Goal: Transaction & Acquisition: Purchase product/service

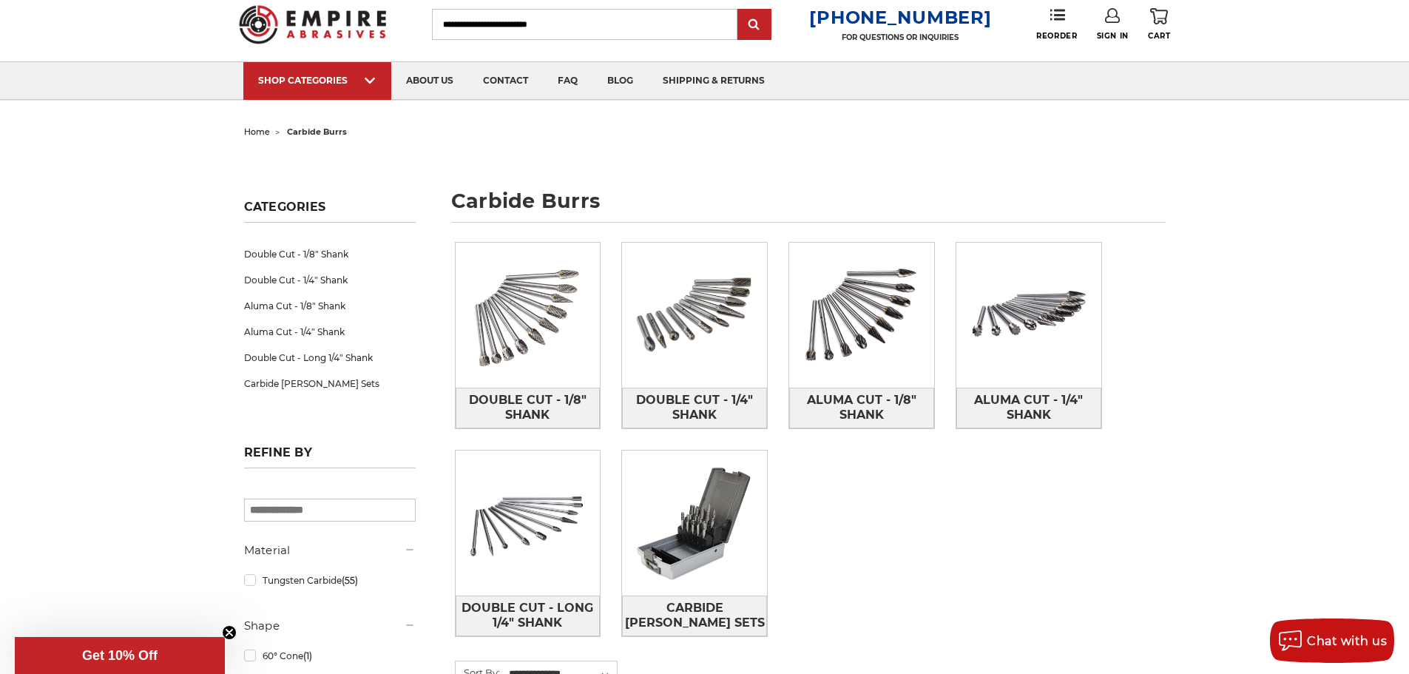
scroll to position [74, 0]
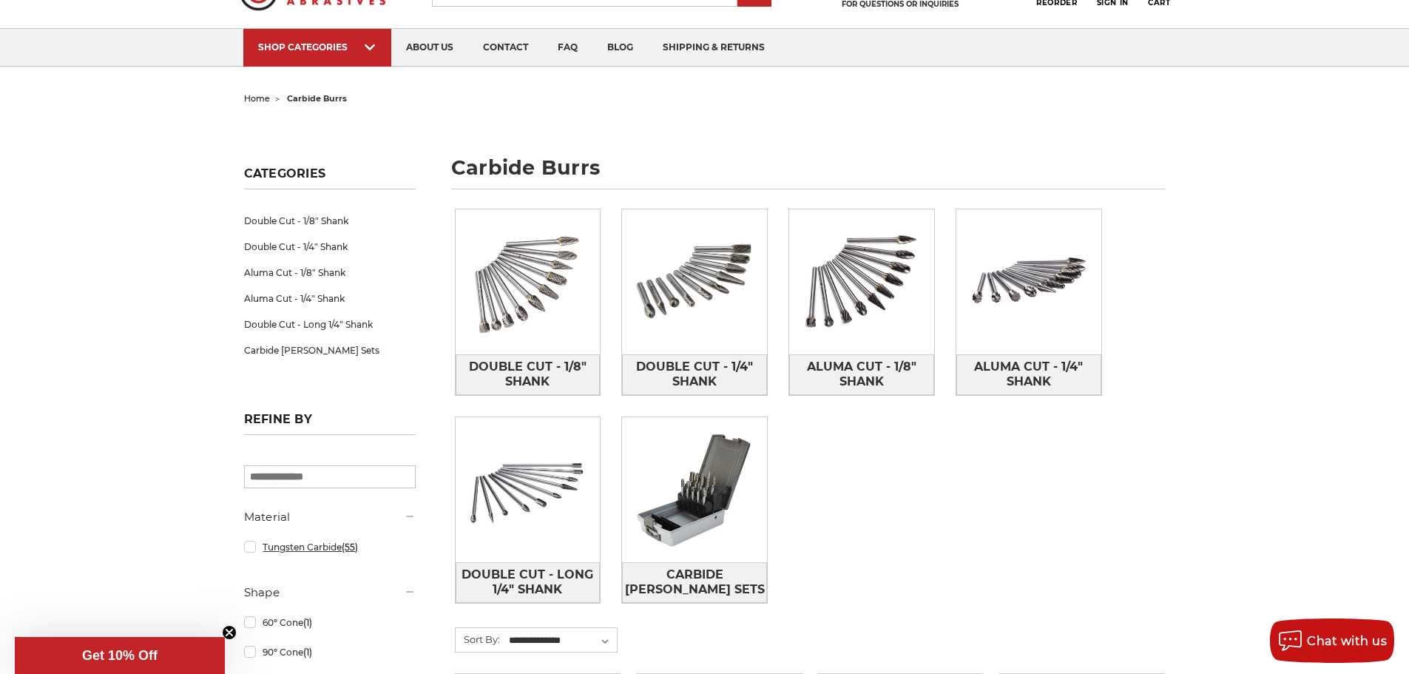
click at [251, 545] on link "Tungsten Carbide (55)" at bounding box center [330, 547] width 172 height 26
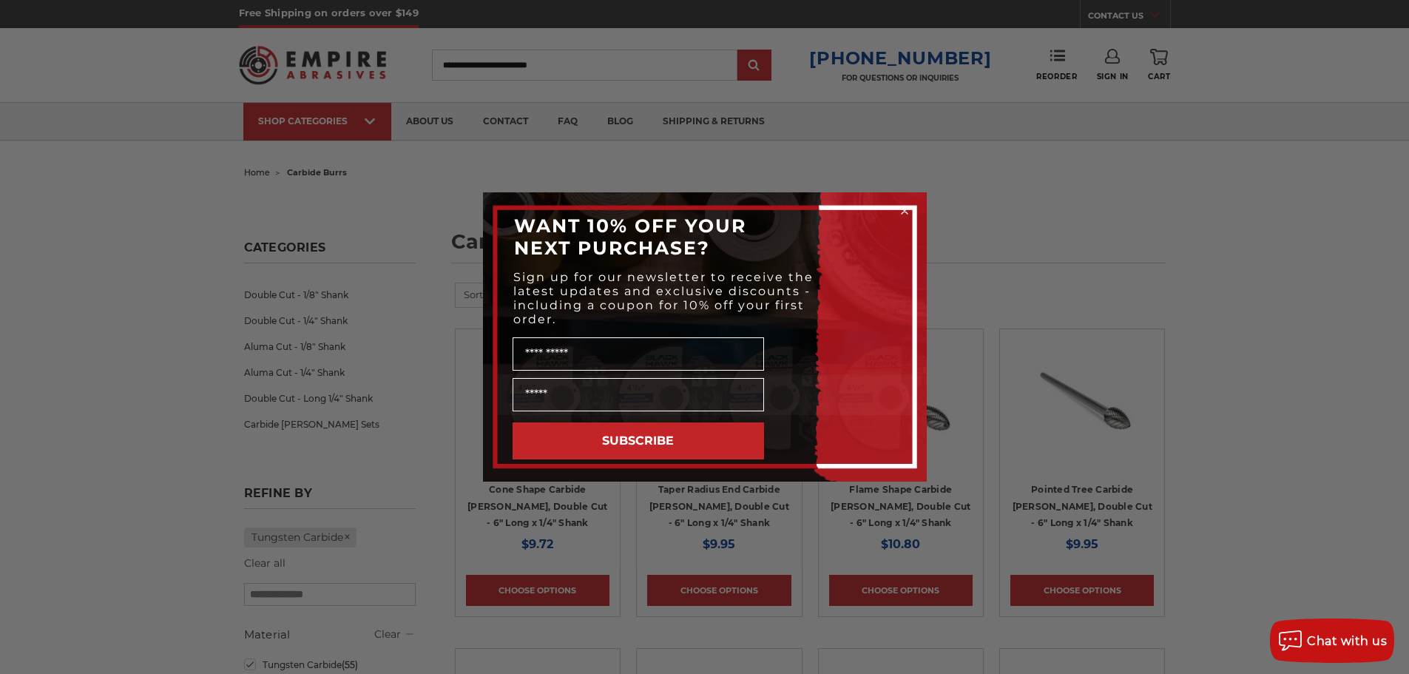
click at [904, 211] on icon "Close dialog" at bounding box center [904, 211] width 6 height 6
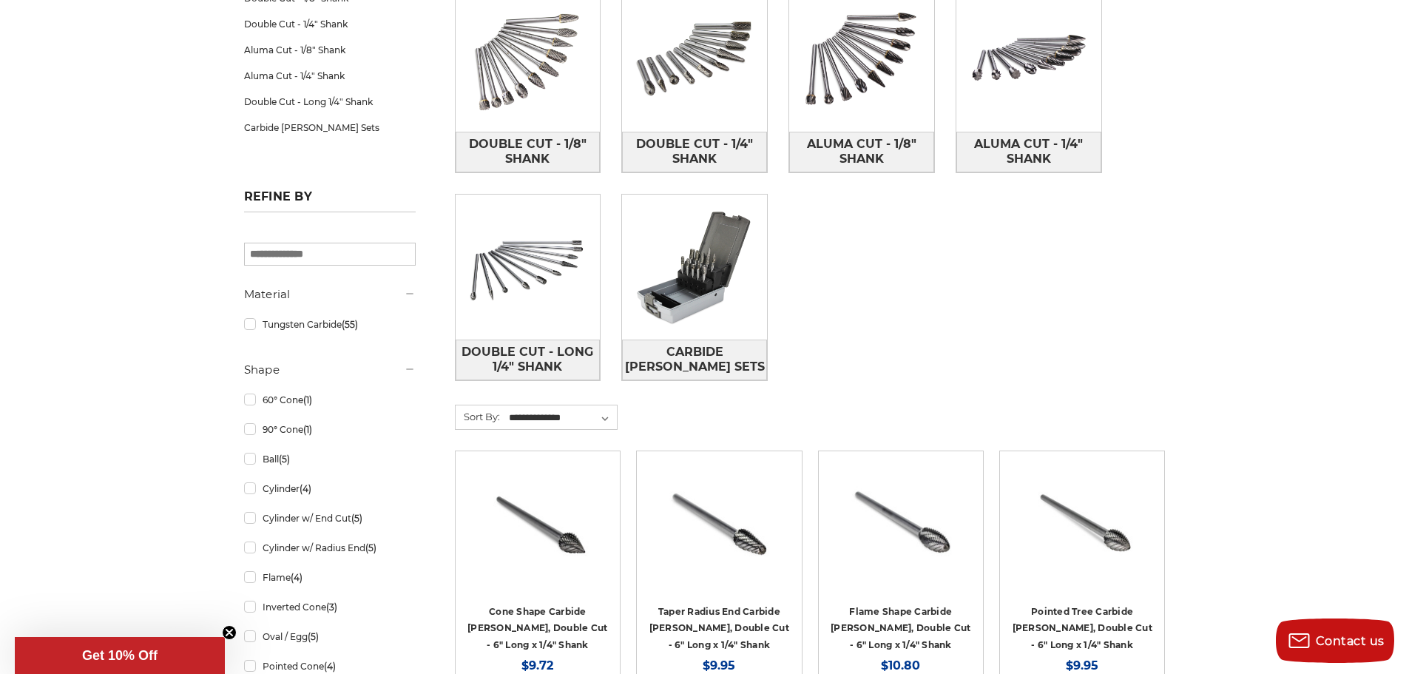
scroll to position [296, 0]
click at [1136, 294] on div "Double Cut - 1/8" Shank Double Cut - 1/4" Shank Aluma Cut - 1/8" Shank Aluma Cu…" at bounding box center [809, 195] width 731 height 439
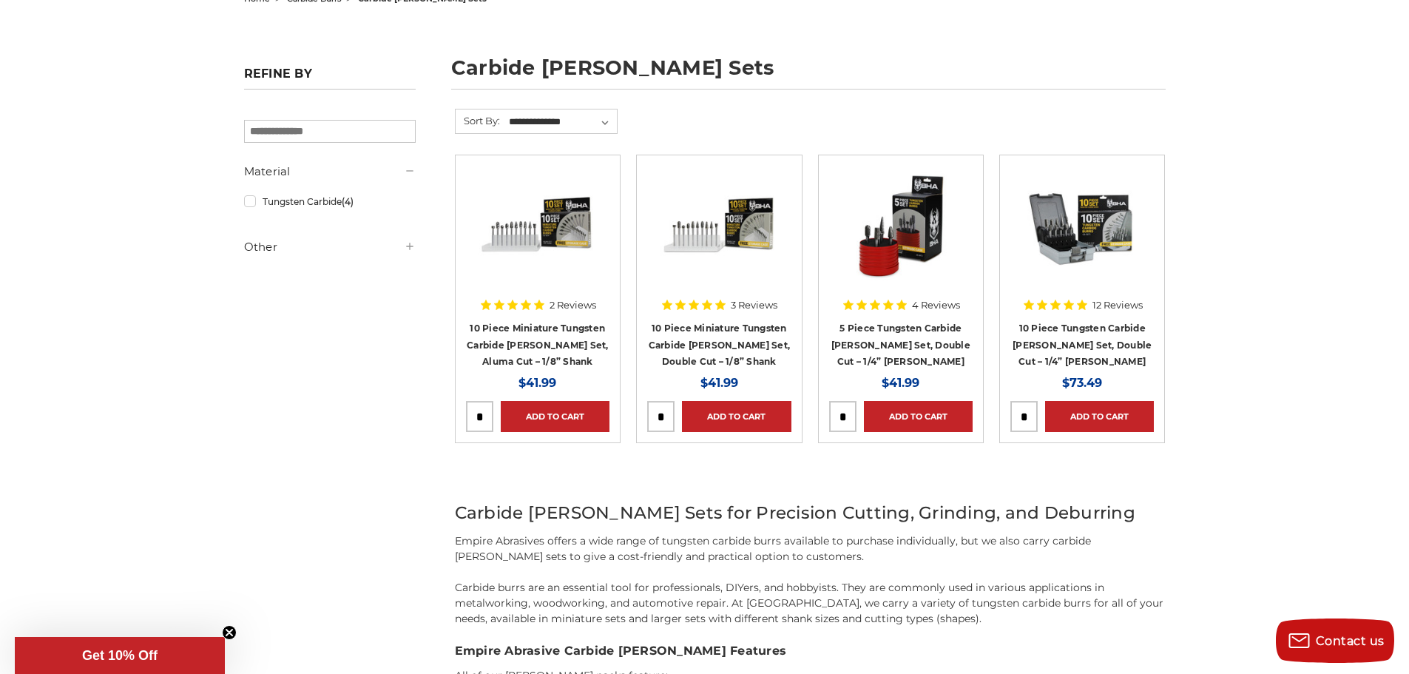
scroll to position [148, 0]
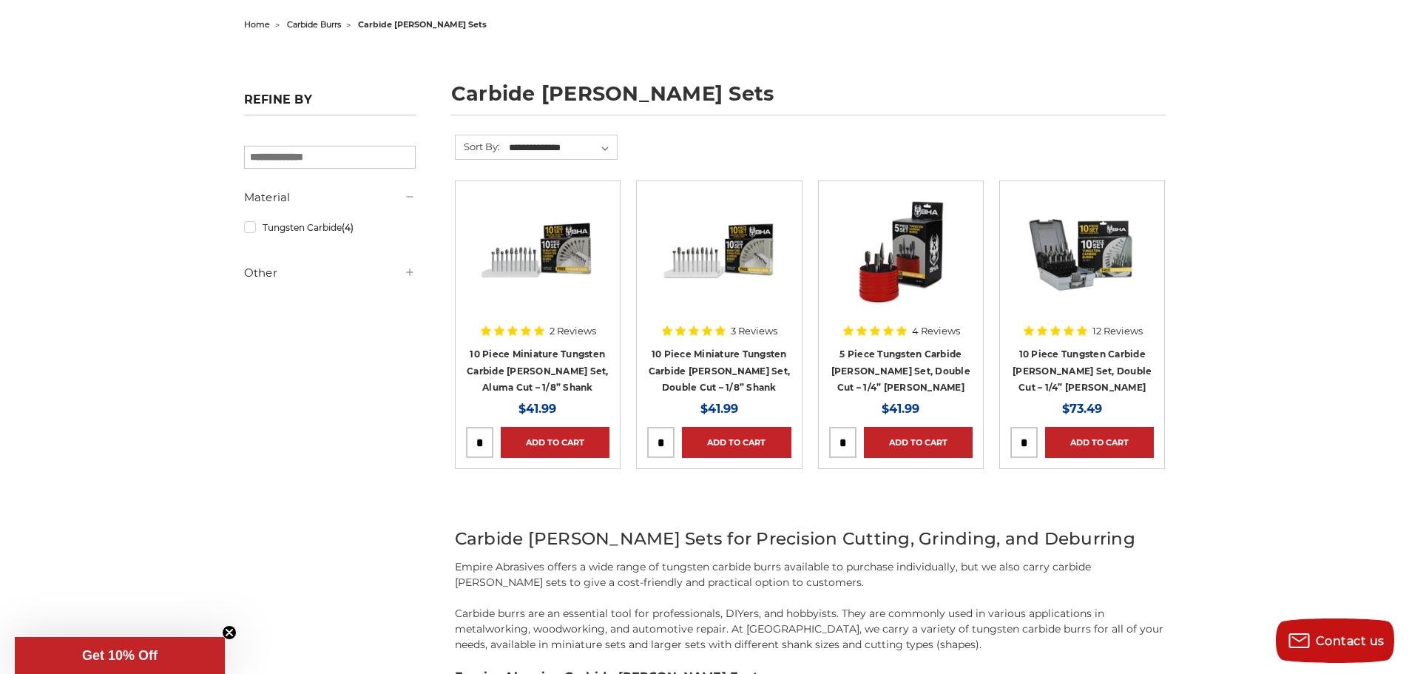
drag, startPoint x: 750, startPoint y: 353, endPoint x: 1265, endPoint y: 312, distance: 516.2
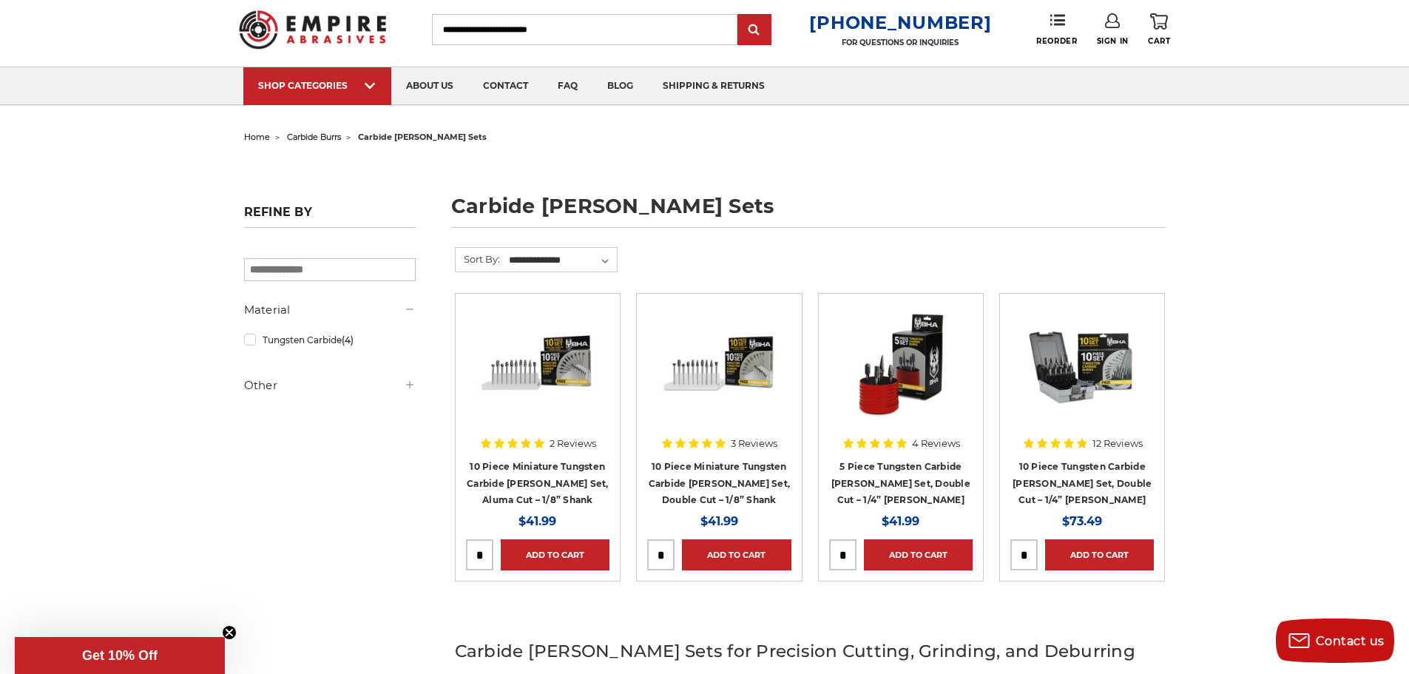
scroll to position [0, 0]
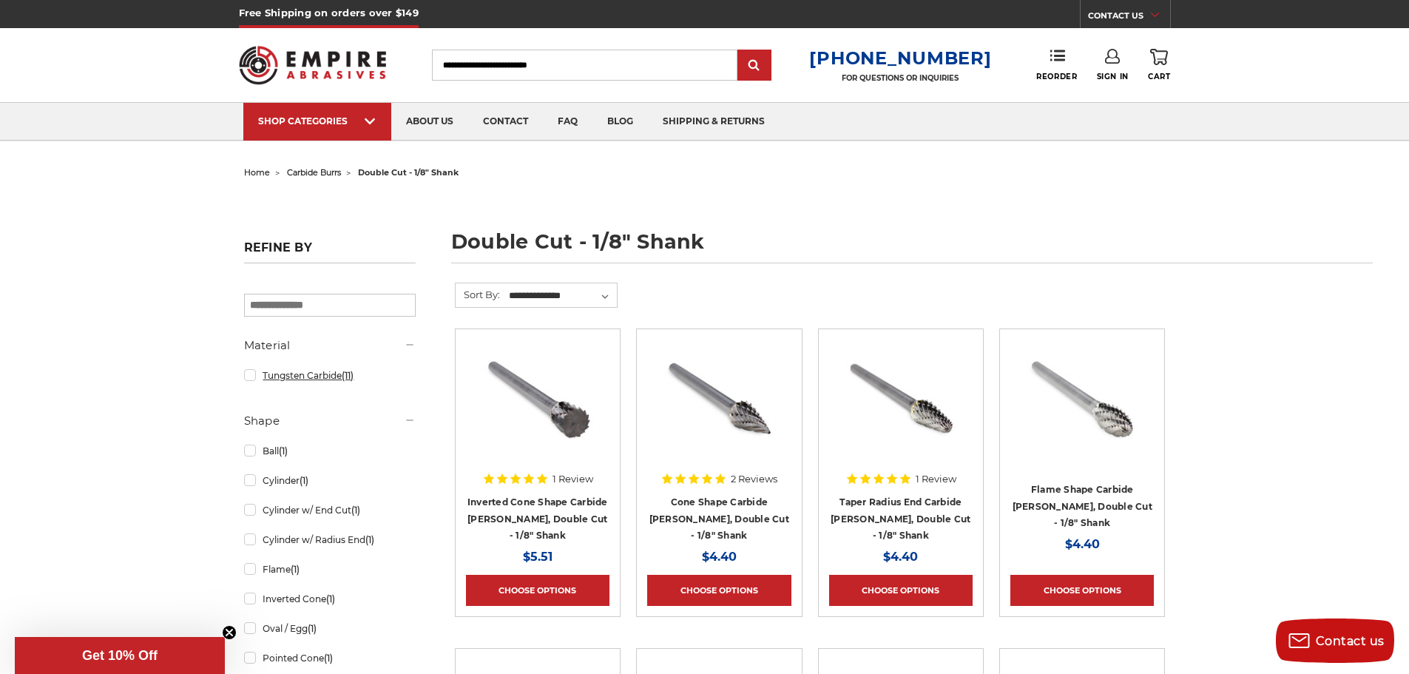
click at [260, 368] on link "Tungsten Carbide (11)" at bounding box center [330, 375] width 172 height 26
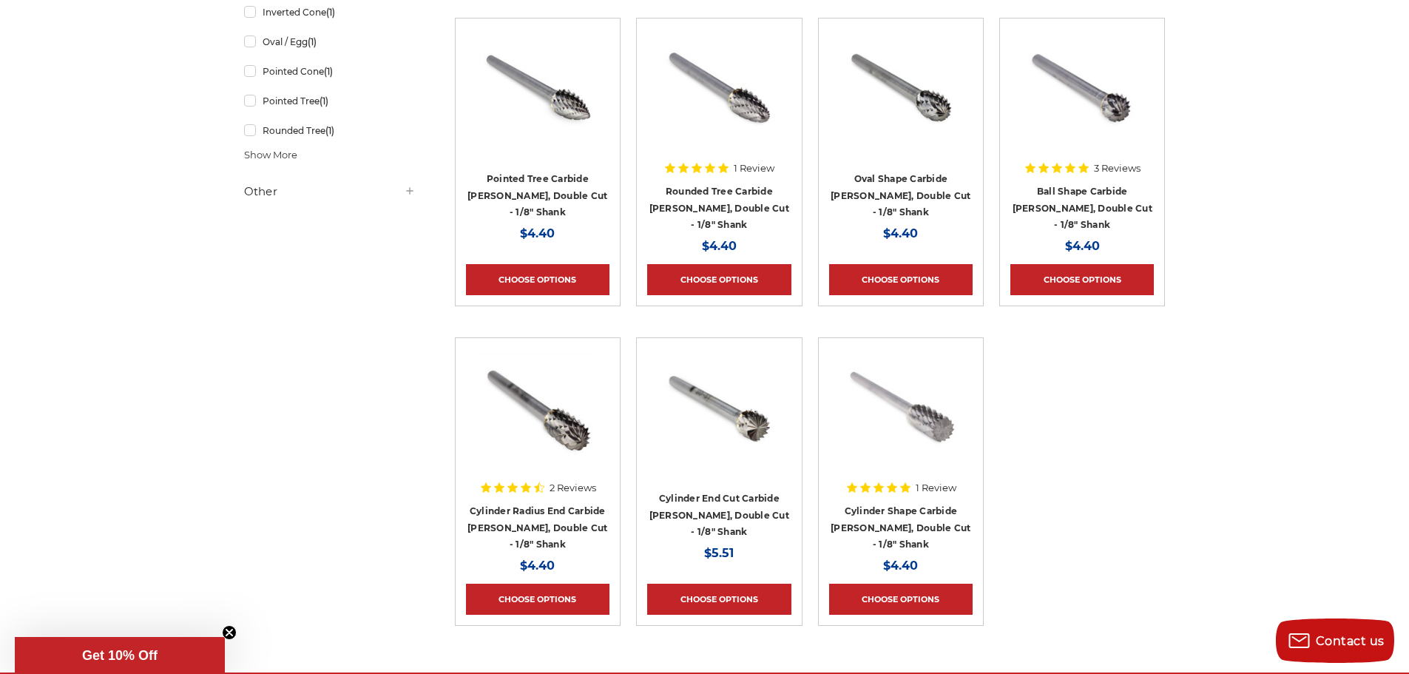
scroll to position [665, 0]
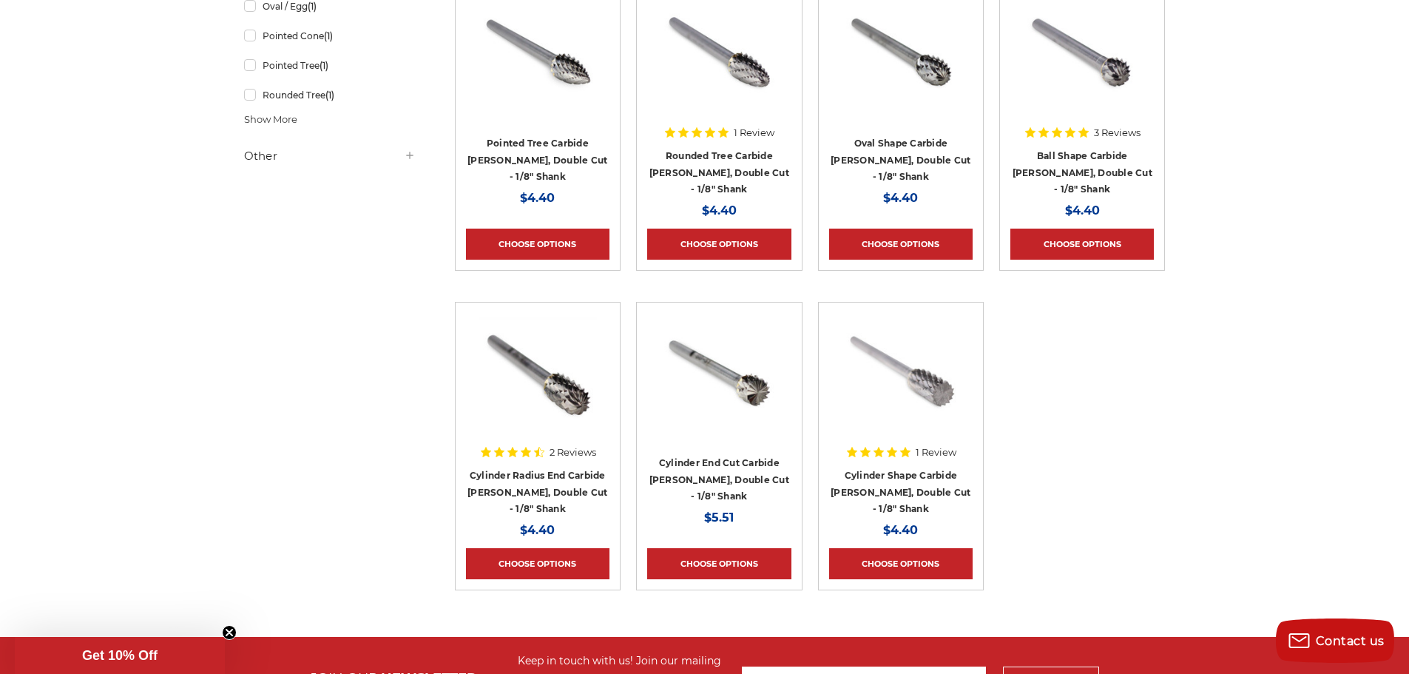
click at [1162, 469] on ul "Quick view 1 Review Inverted Cone Shape Carbide [PERSON_NAME], Double Cut - 1/8…" at bounding box center [810, 142] width 726 height 958
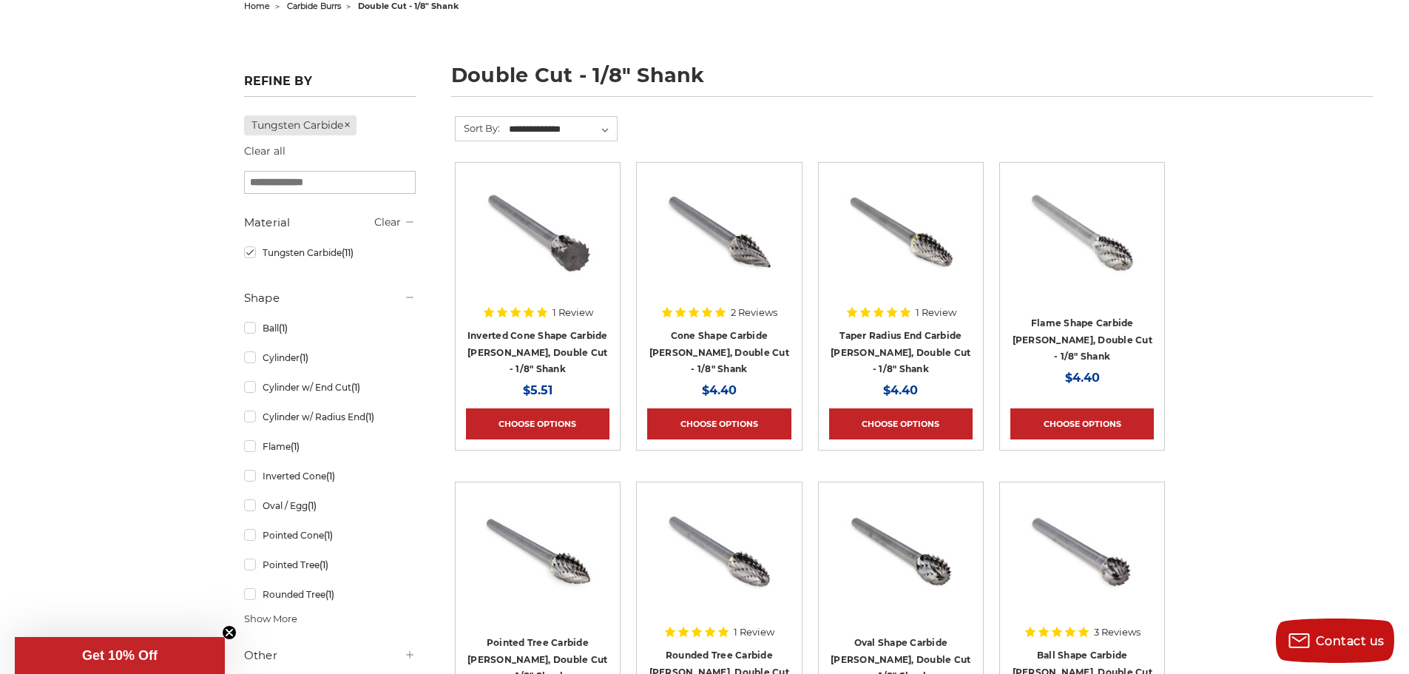
scroll to position [0, 0]
